Goal: Transaction & Acquisition: Book appointment/travel/reservation

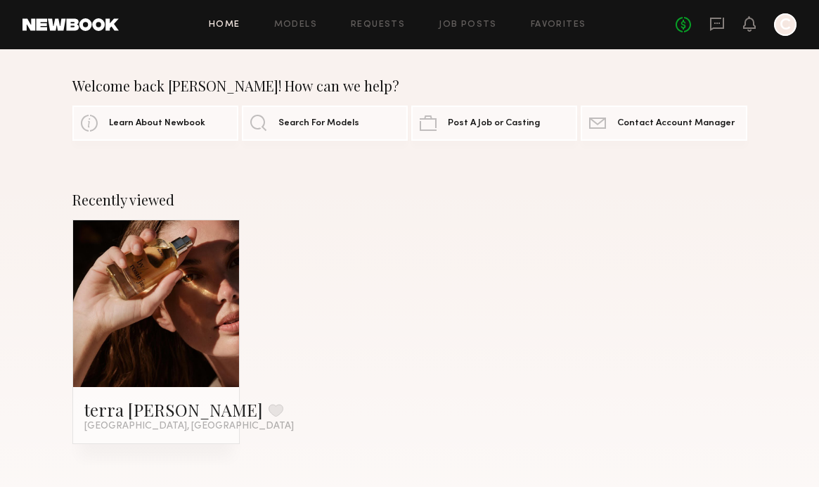
click at [169, 320] on link at bounding box center [156, 303] width 77 height 167
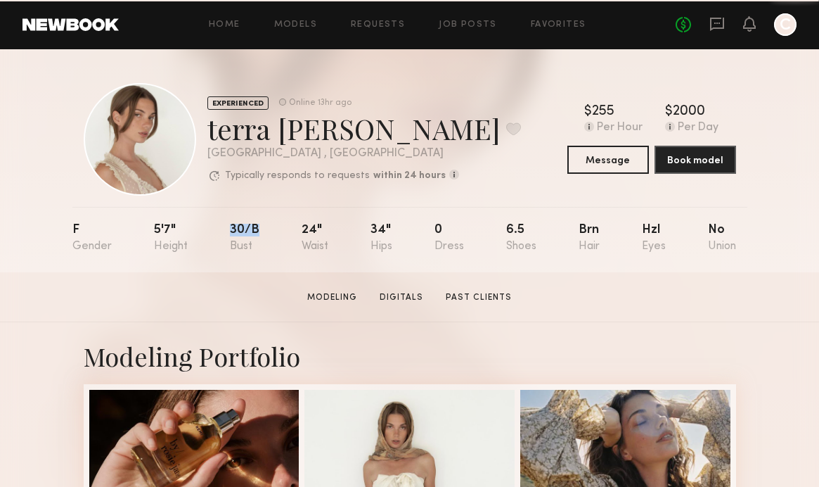
drag, startPoint x: 262, startPoint y: 226, endPoint x: 221, endPoint y: 223, distance: 41.6
click at [221, 223] on nb-model-profile-props "F 5'7" 30/b 24" 34" 0 6.5 Brn Hzl No" at bounding box center [409, 239] width 675 height 65
copy div "30/b"
